Goal: Task Accomplishment & Management: Use online tool/utility

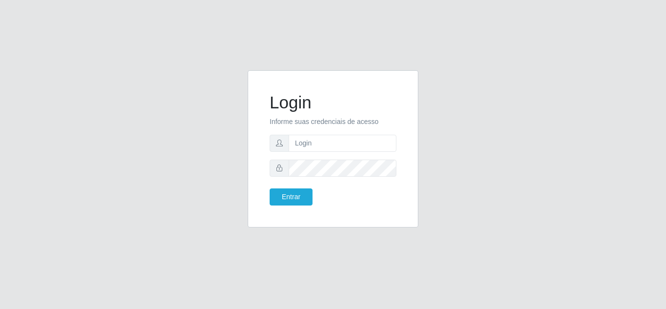
type input "[PERSON_NAME][EMAIL_ADDRESS][DOMAIN_NAME]"
click at [270, 188] on button "Entrar" at bounding box center [291, 196] width 43 height 17
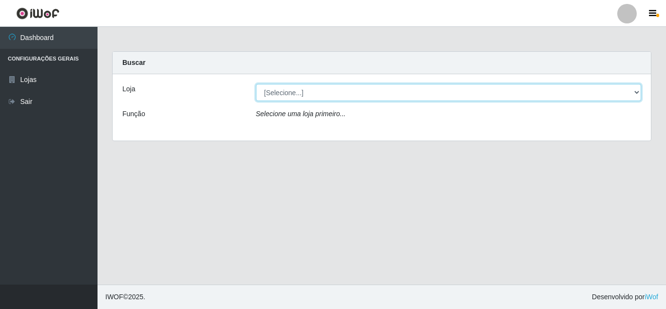
click at [376, 92] on select "[Selecione...] Queiroz [GEOGRAPHIC_DATA] - [GEOGRAPHIC_DATA]" at bounding box center [449, 92] width 386 height 17
select select "462"
click at [256, 84] on select "[Selecione...] Queiroz [GEOGRAPHIC_DATA] - [GEOGRAPHIC_DATA]" at bounding box center [449, 92] width 386 height 17
